Goal: Information Seeking & Learning: Learn about a topic

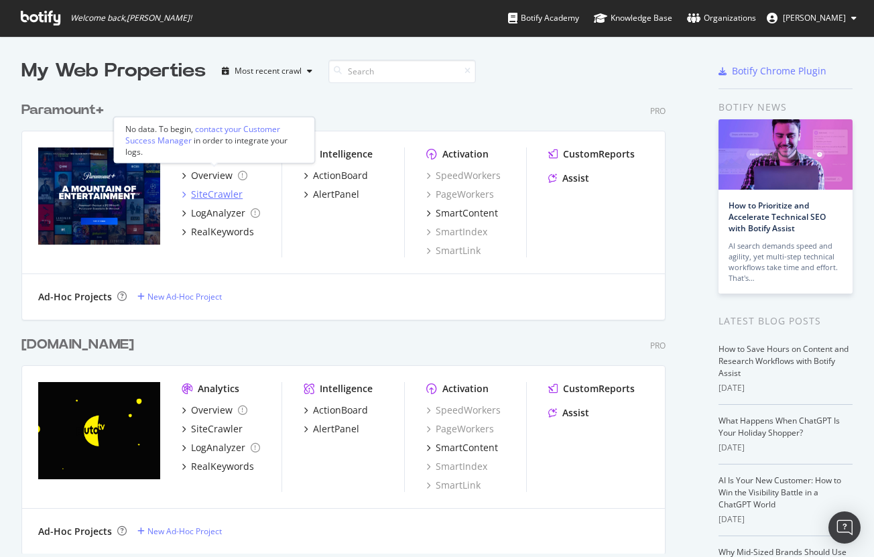
scroll to position [547, 854]
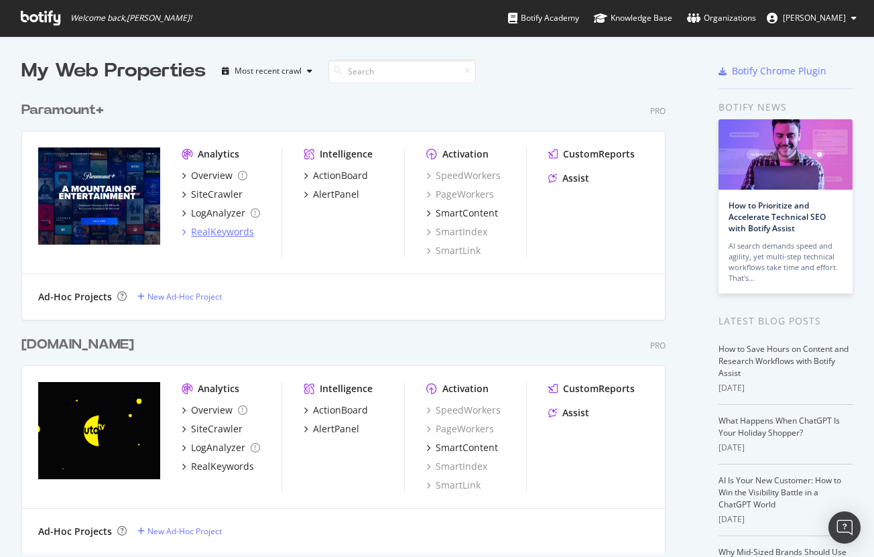
click at [222, 229] on div "RealKeywords" at bounding box center [222, 231] width 63 height 13
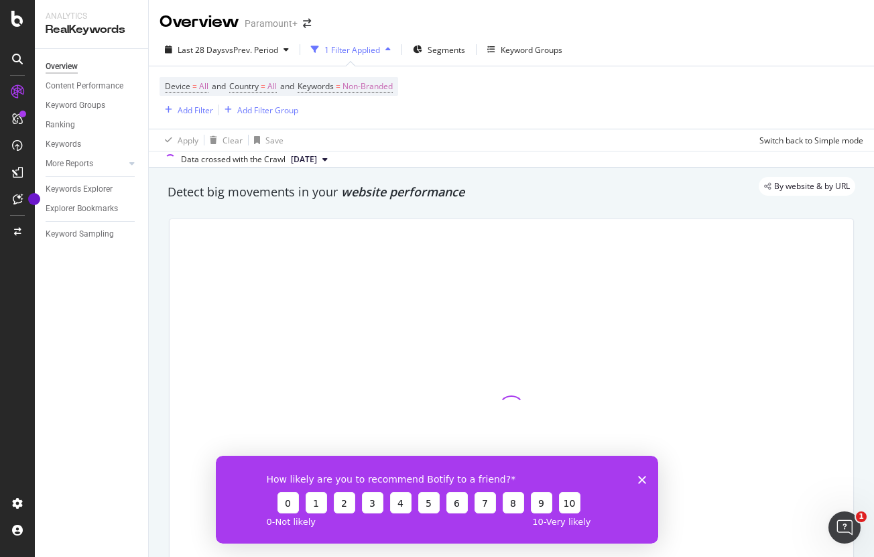
click at [642, 483] on icon "Close survey" at bounding box center [642, 479] width 8 height 8
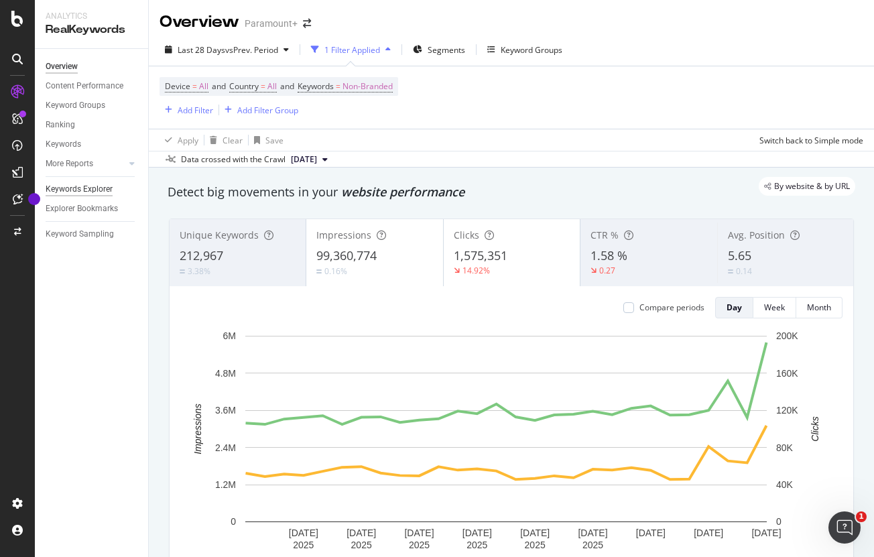
click at [107, 188] on div "Keywords Explorer" at bounding box center [79, 189] width 67 height 14
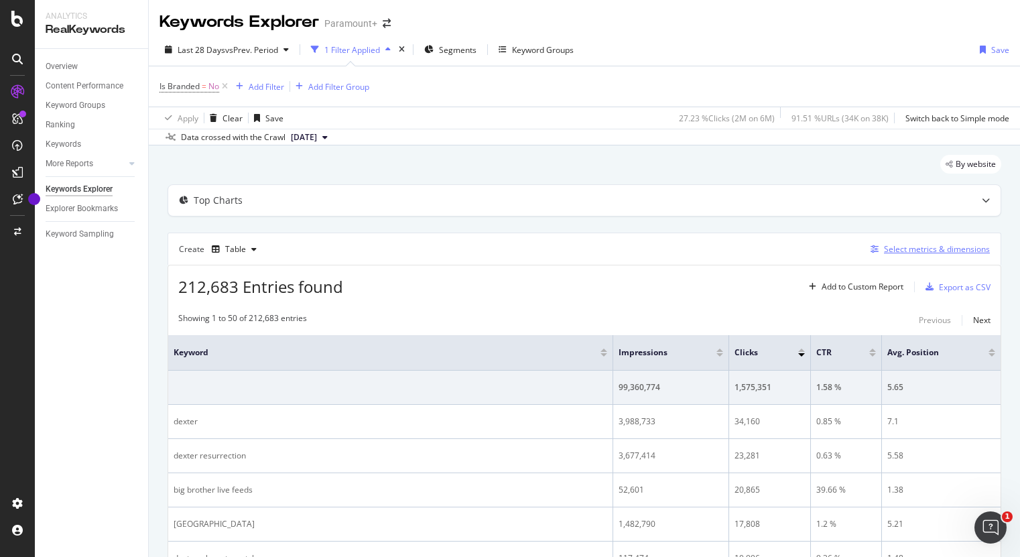
click at [872, 249] on div "button" at bounding box center [874, 249] width 19 height 8
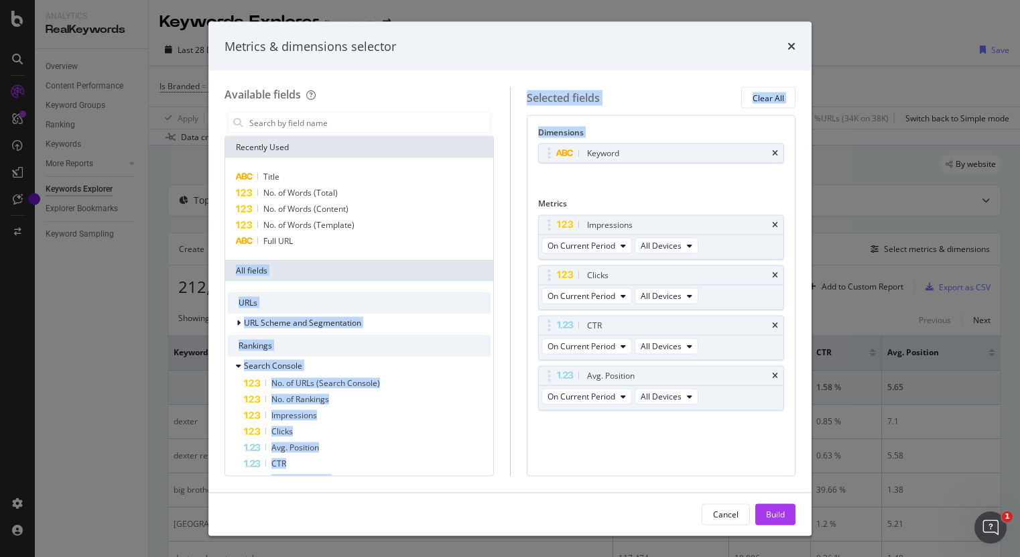
drag, startPoint x: 293, startPoint y: 236, endPoint x: 609, endPoint y: 171, distance: 322.9
click at [615, 167] on div "Available fields Recently Used Title No. of Words (Total) No. of Words (Content…" at bounding box center [510, 281] width 571 height 389
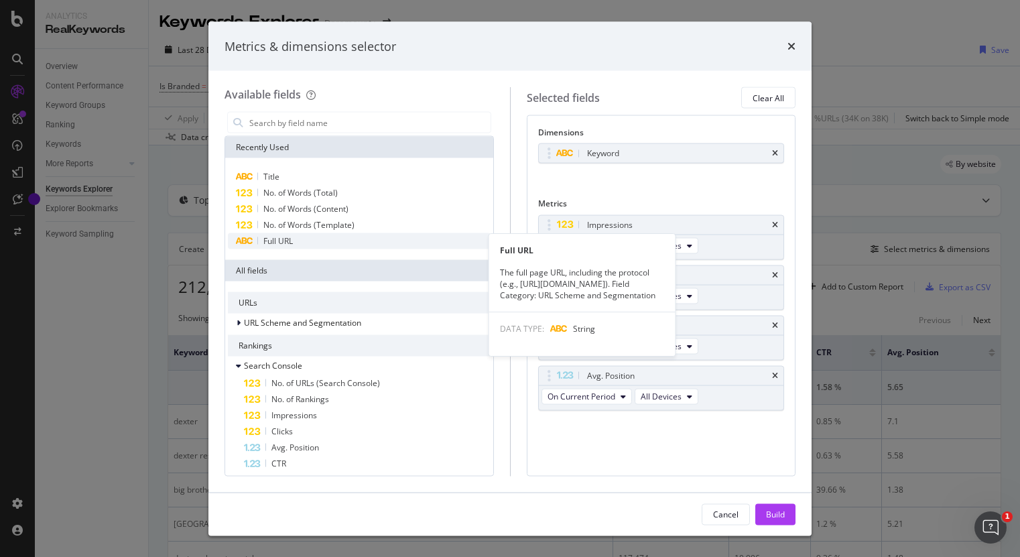
click at [276, 240] on span "Full URL" at bounding box center [277, 240] width 29 height 11
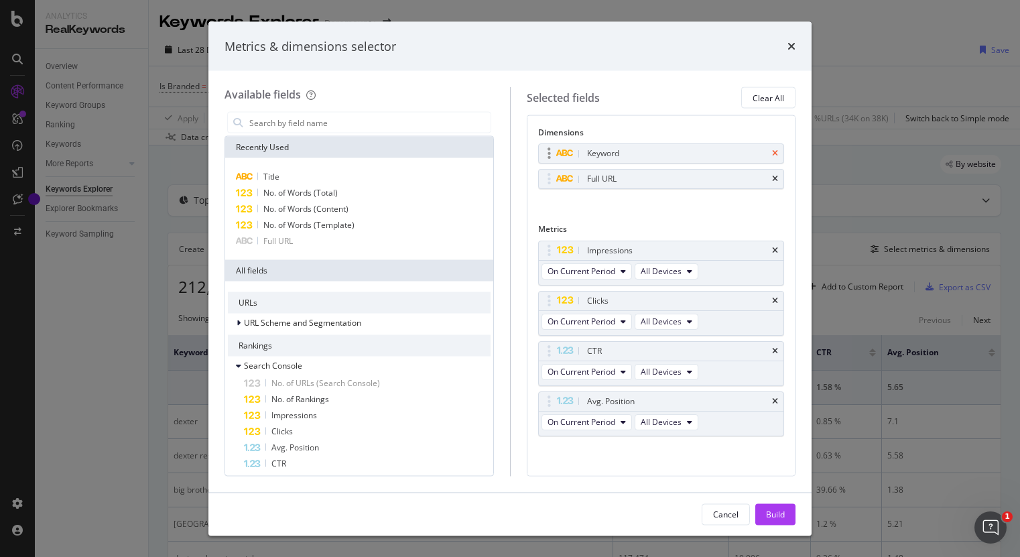
click at [772, 153] on icon "times" at bounding box center [775, 153] width 6 height 8
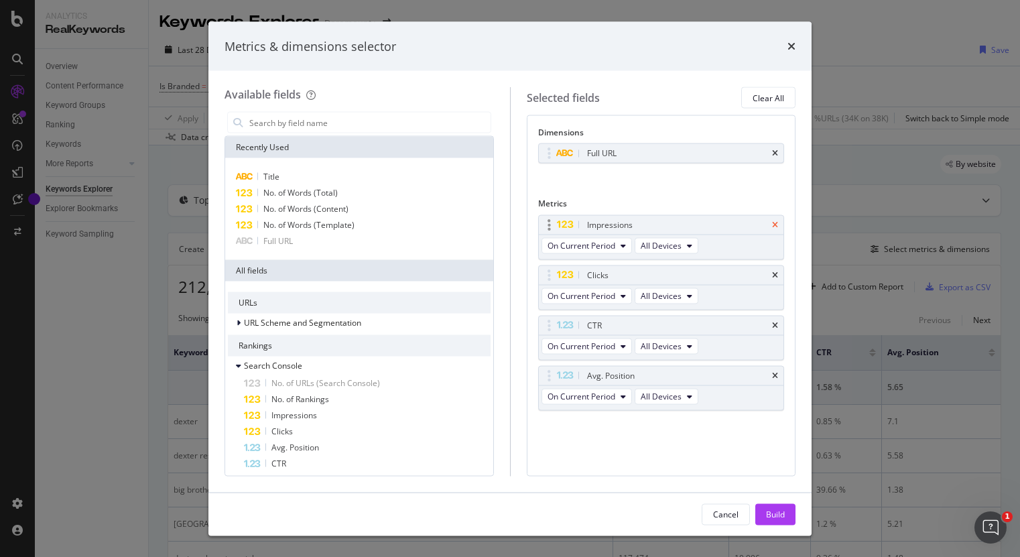
click at [775, 225] on icon "times" at bounding box center [775, 224] width 6 height 8
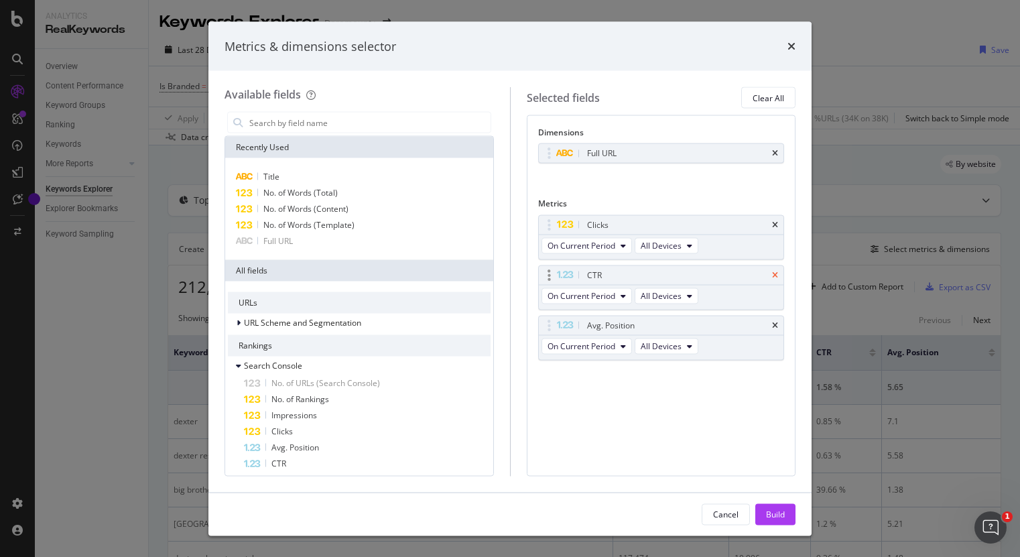
click at [777, 273] on icon "times" at bounding box center [775, 275] width 6 height 8
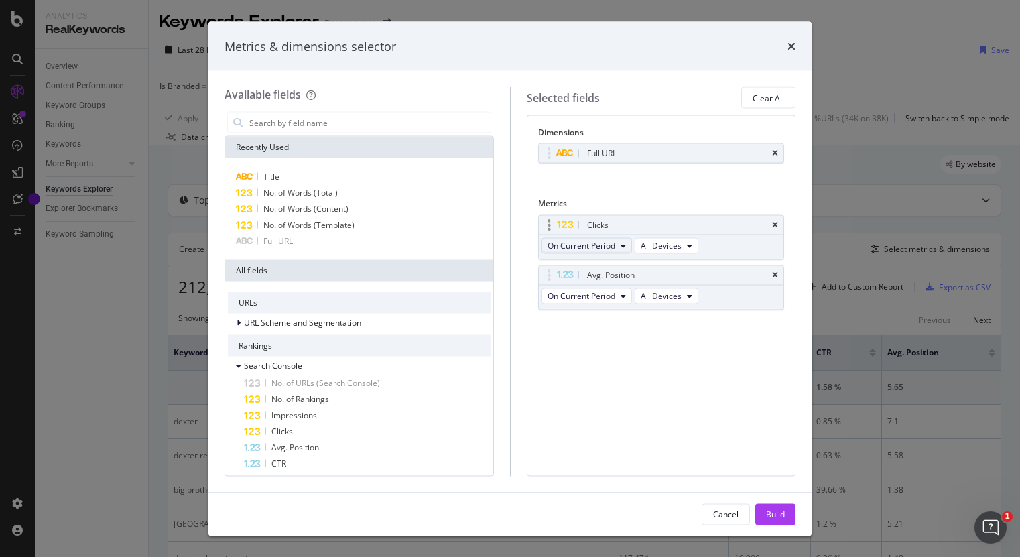
click at [620, 250] on button "On Current Period" at bounding box center [587, 245] width 90 height 16
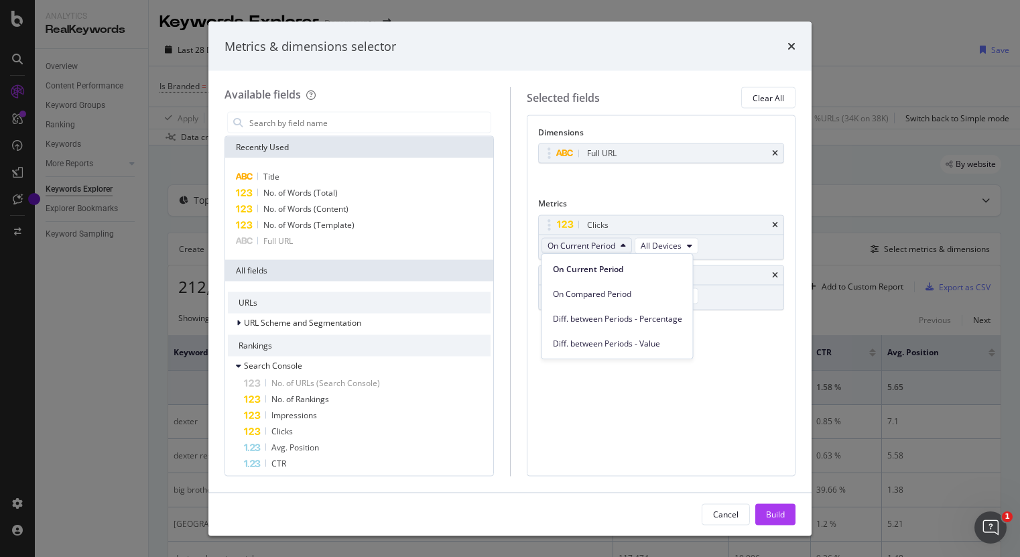
click at [770, 389] on div "Dimensions Full URL You can use this field as a dimension Metrics Clicks On Cur…" at bounding box center [661, 295] width 269 height 361
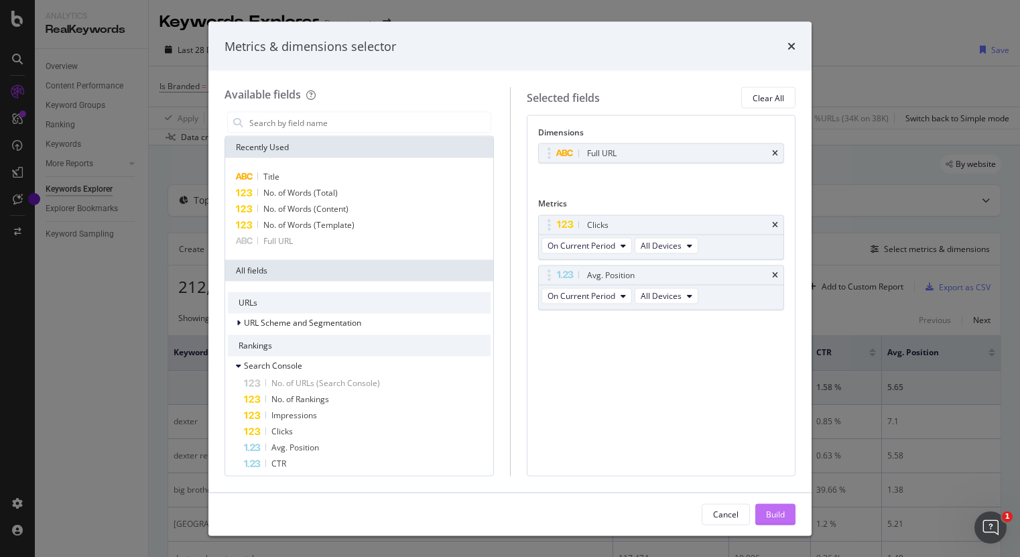
click at [782, 513] on div "Build" at bounding box center [775, 513] width 19 height 11
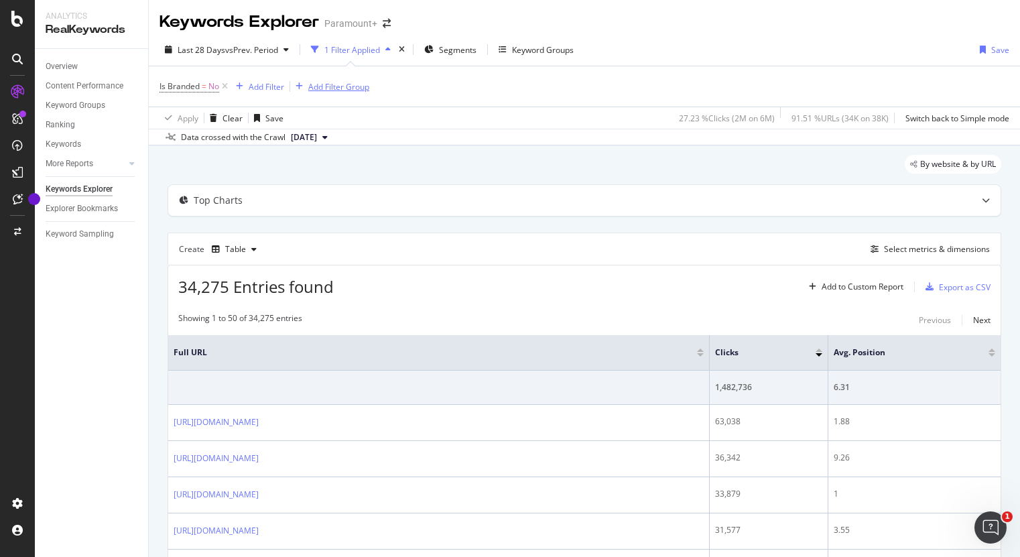
click at [346, 90] on div "Add Filter Group" at bounding box center [338, 86] width 61 height 11
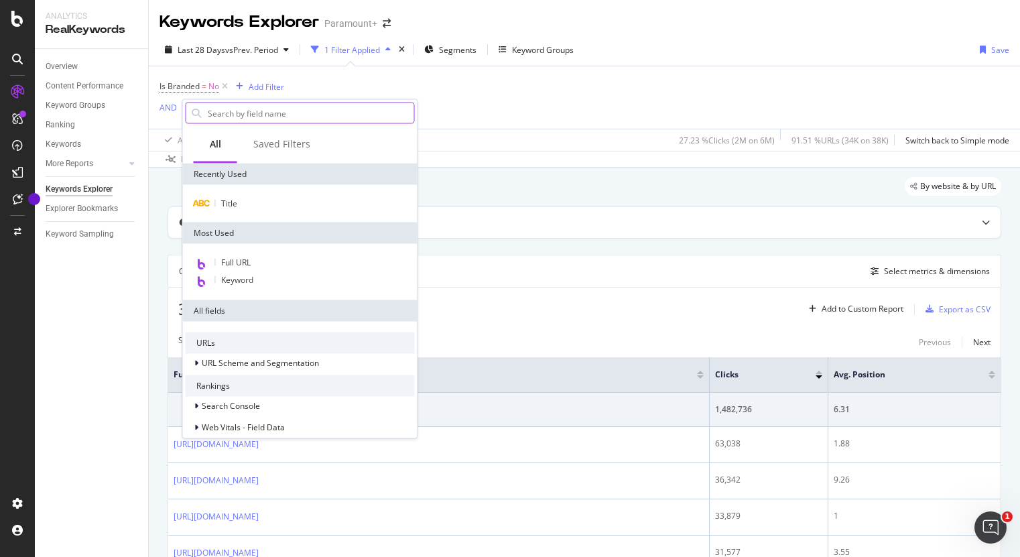
click at [277, 106] on input "text" at bounding box center [310, 113] width 208 height 20
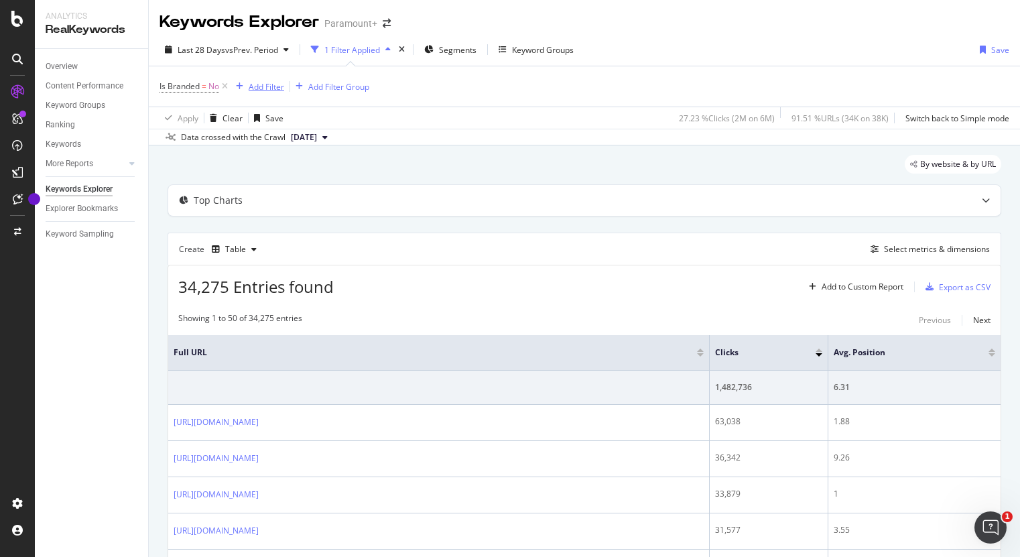
click at [273, 92] on div "Add Filter" at bounding box center [267, 86] width 36 height 11
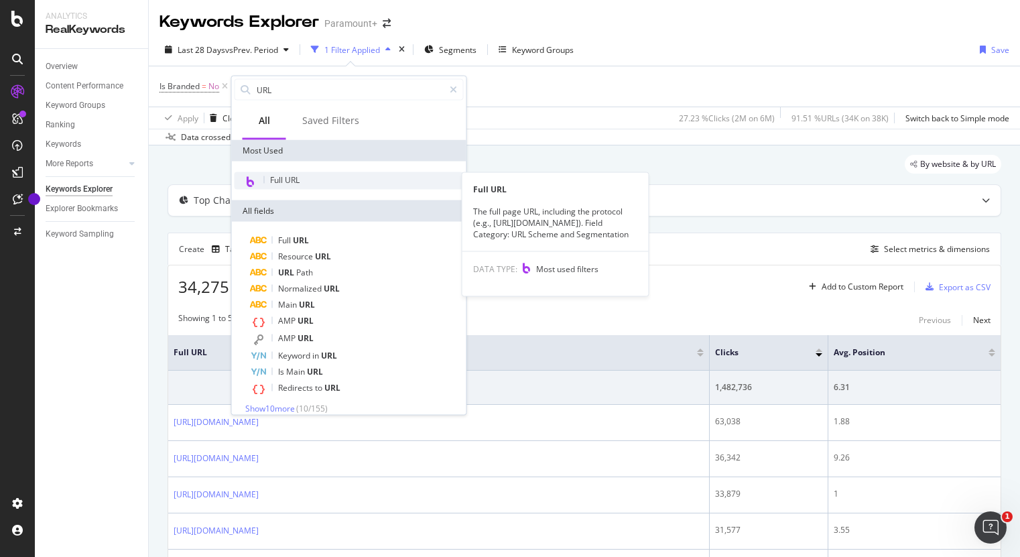
type input "URL"
click at [283, 176] on span "Full URL" at bounding box center [284, 179] width 29 height 11
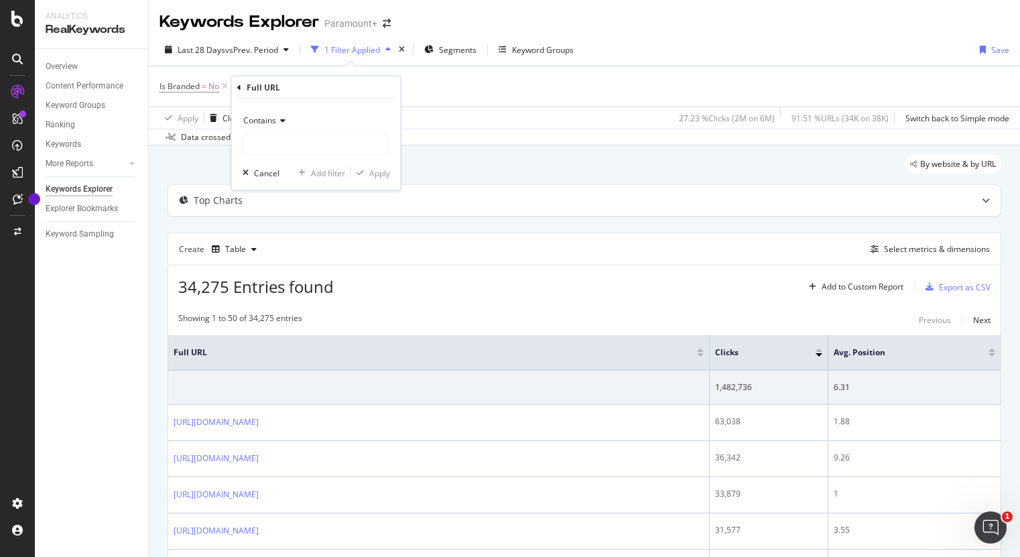
click at [271, 116] on span "Contains" at bounding box center [259, 120] width 33 height 11
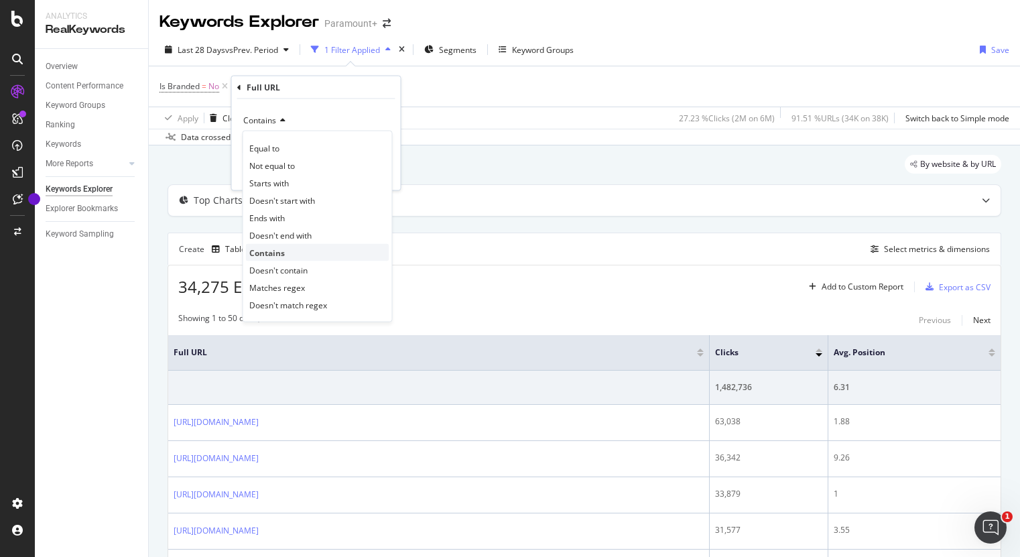
click at [304, 251] on div "Contains" at bounding box center [317, 252] width 143 height 17
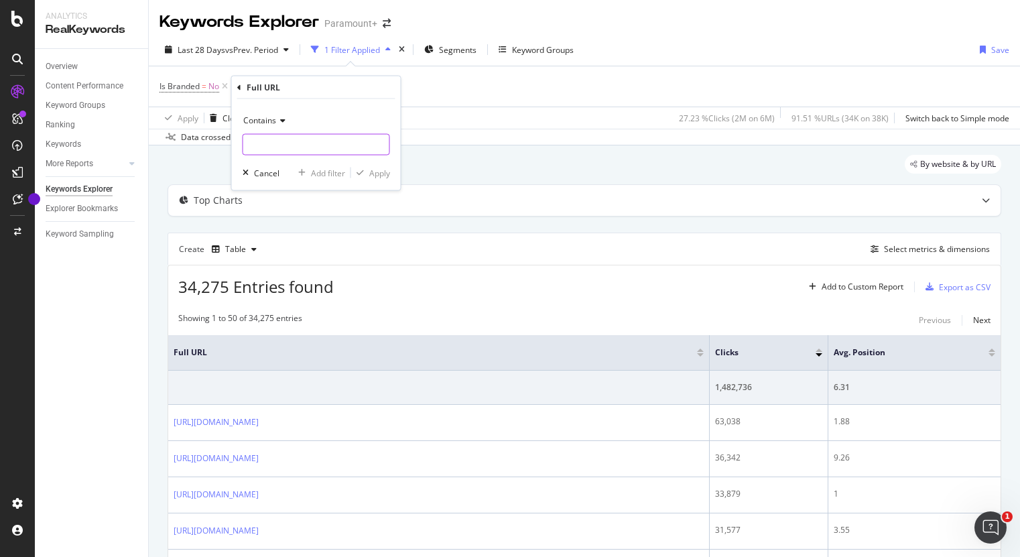
click at [320, 149] on input "text" at bounding box center [316, 144] width 146 height 21
type input "nfl"
click at [395, 173] on div "Contains nfl Cancel Add filter Apply" at bounding box center [316, 144] width 169 height 91
click at [382, 176] on div "Apply" at bounding box center [379, 172] width 21 height 11
